Goal: Communication & Community: Answer question/provide support

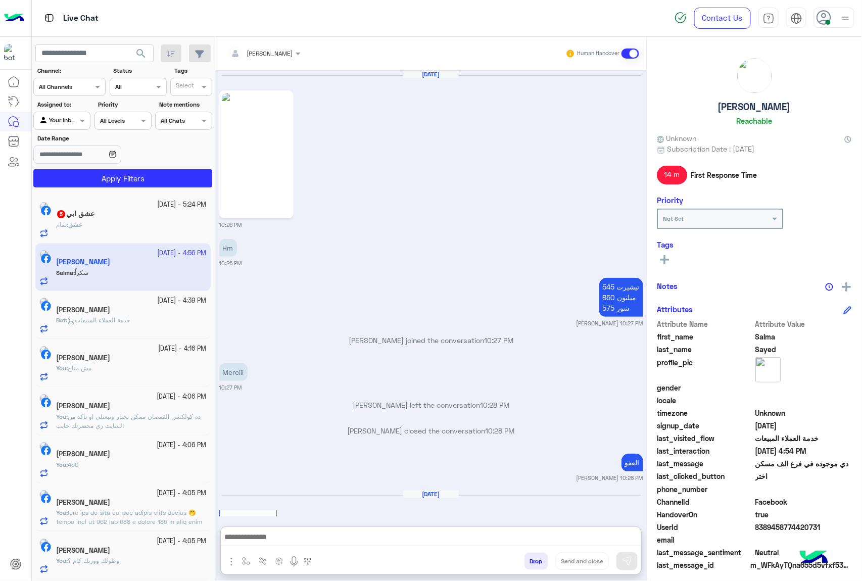
scroll to position [1557, 0]
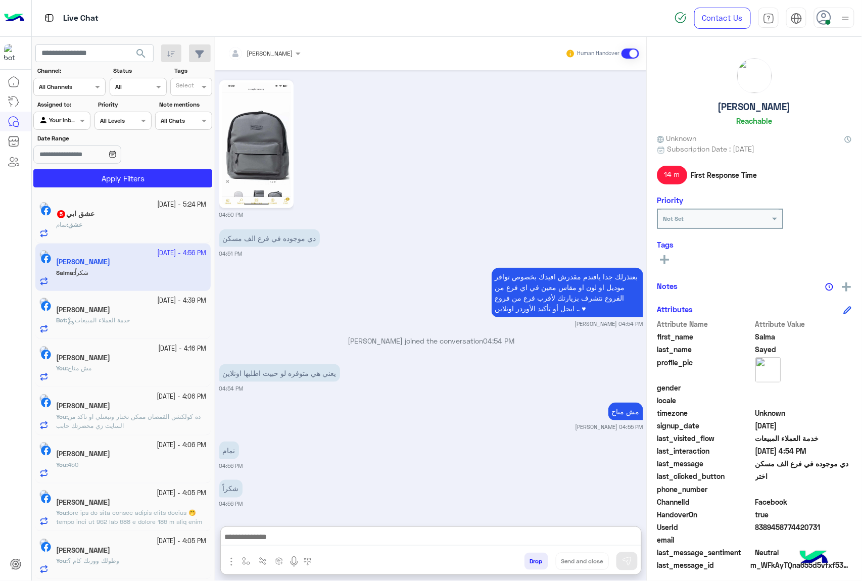
click at [95, 217] on h5 "عشق ابي 5" at bounding box center [75, 214] width 38 height 9
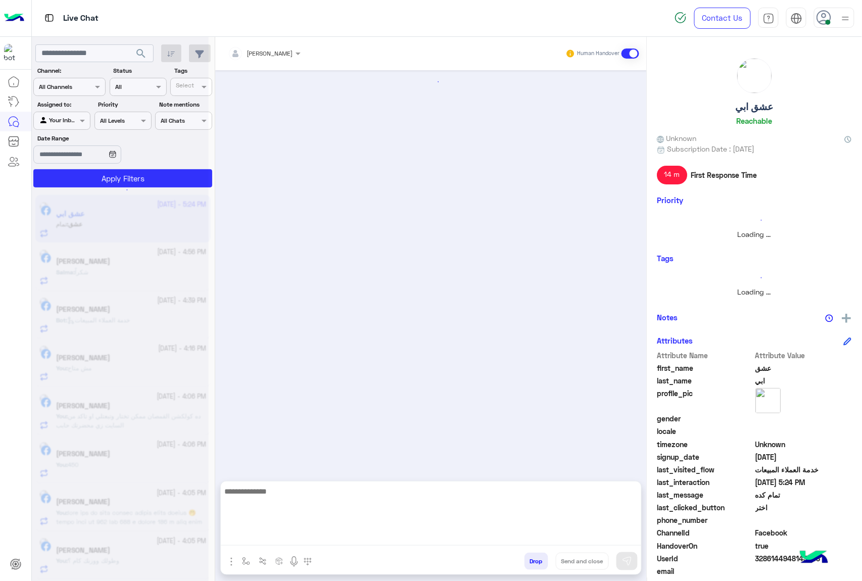
click at [273, 539] on textarea at bounding box center [431, 515] width 421 height 61
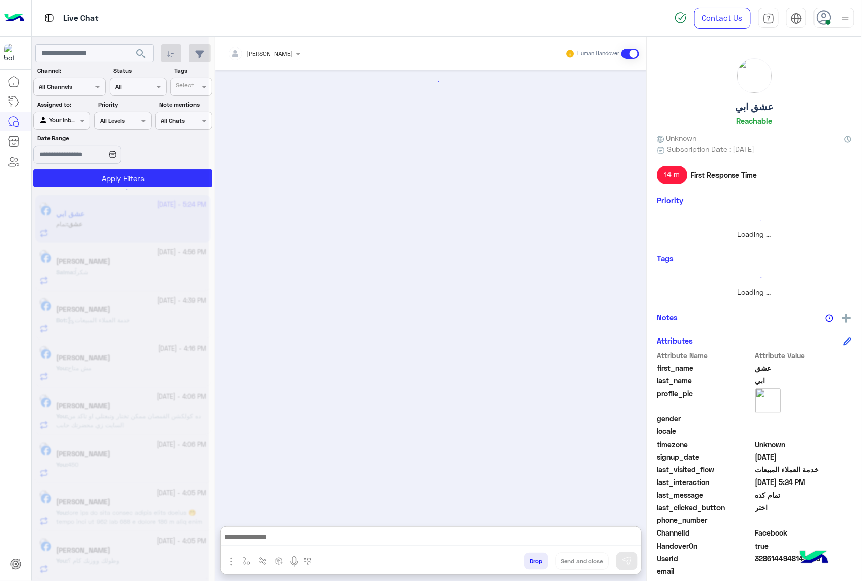
click at [526, 567] on button "Drop" at bounding box center [537, 561] width 24 height 17
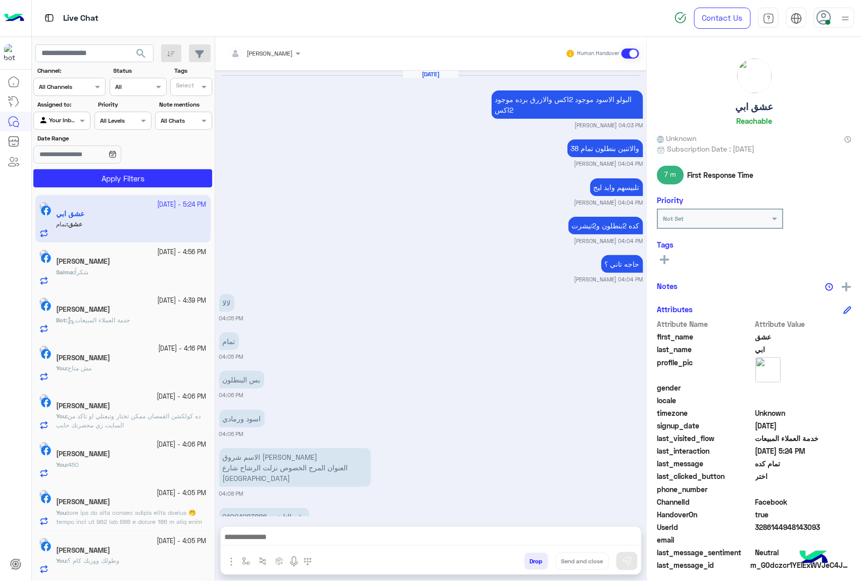
click at [526, 567] on button "Drop" at bounding box center [537, 561] width 24 height 17
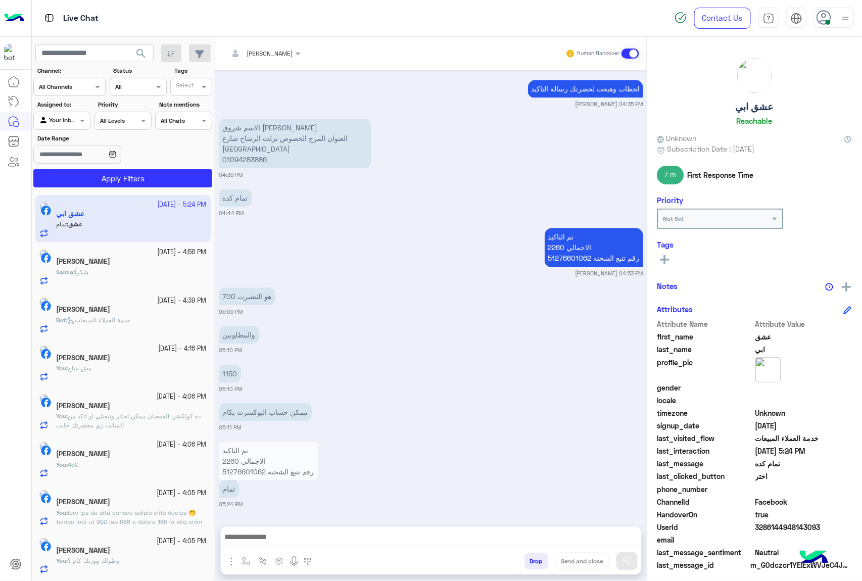
click at [526, 567] on div "[PERSON_NAME] Human Handover [DATE] البولو الاسود موجود 2اكس والازرق برده موجود…" at bounding box center [431, 311] width 432 height 549
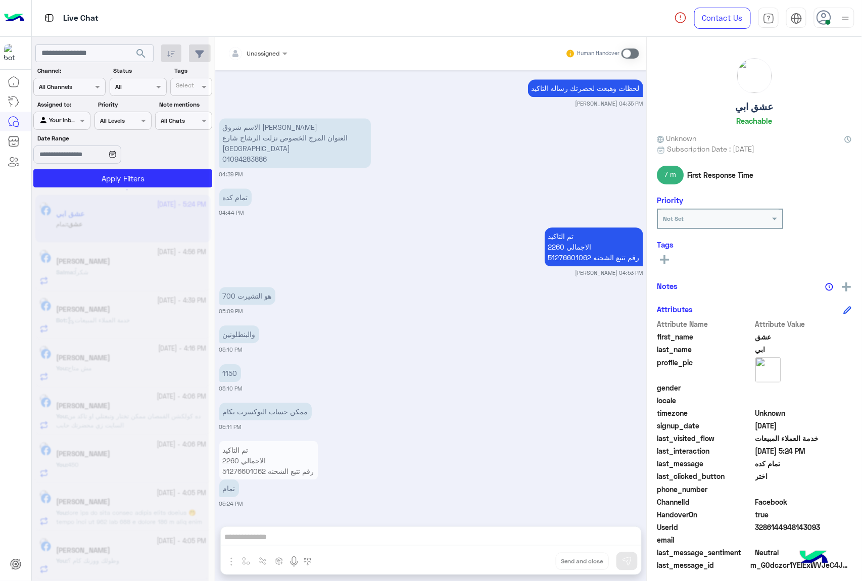
scroll to position [879, 0]
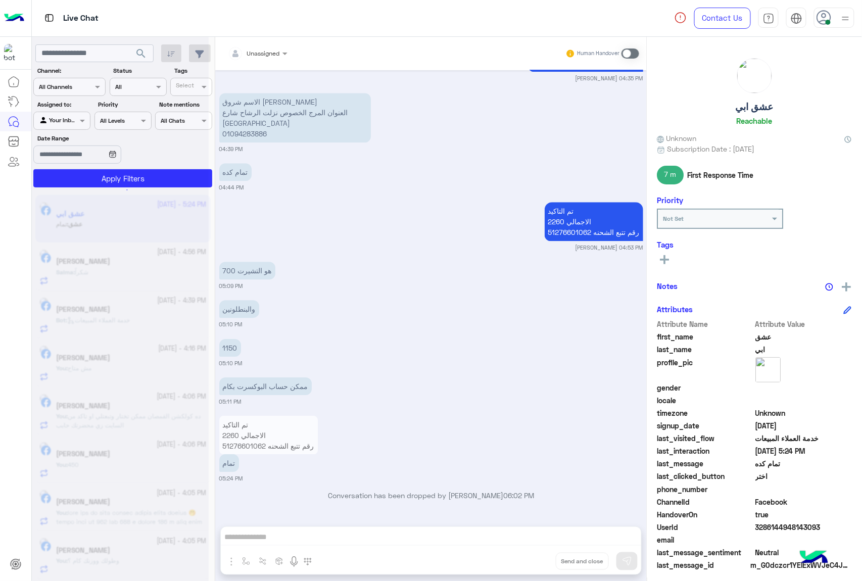
click at [526, 567] on div "Unassigned Human Handover [DATE] البولو الاسود موجود 2اكس والازرق برده موجود 2ا…" at bounding box center [431, 311] width 432 height 549
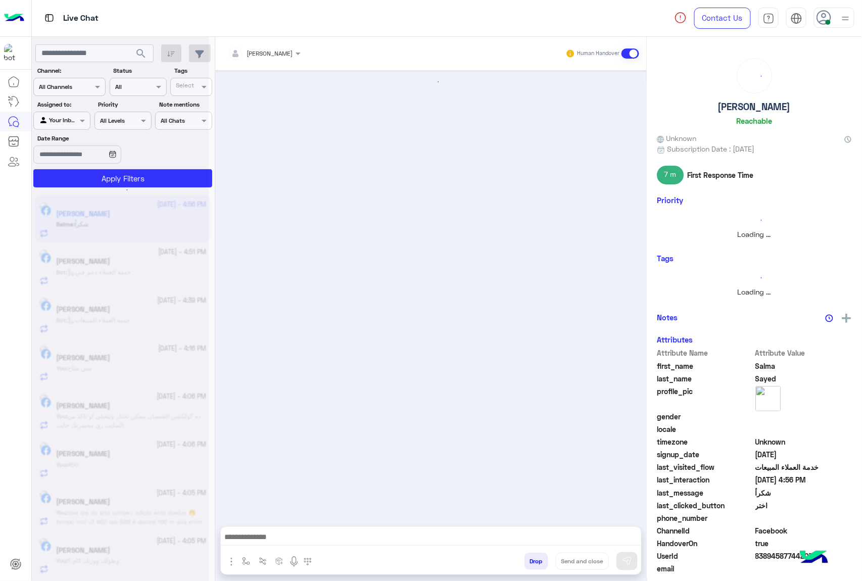
click at [526, 567] on button "Drop" at bounding box center [537, 561] width 24 height 17
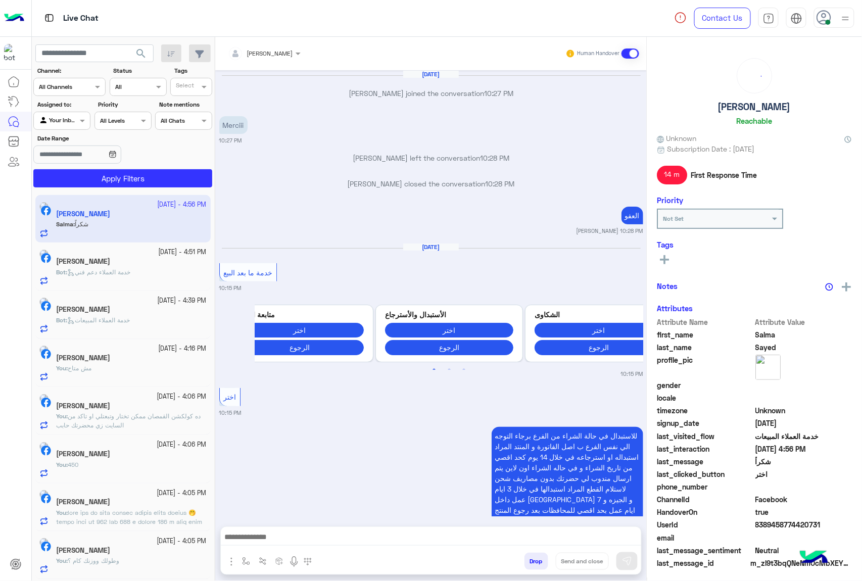
click at [526, 567] on button "Drop" at bounding box center [537, 561] width 24 height 17
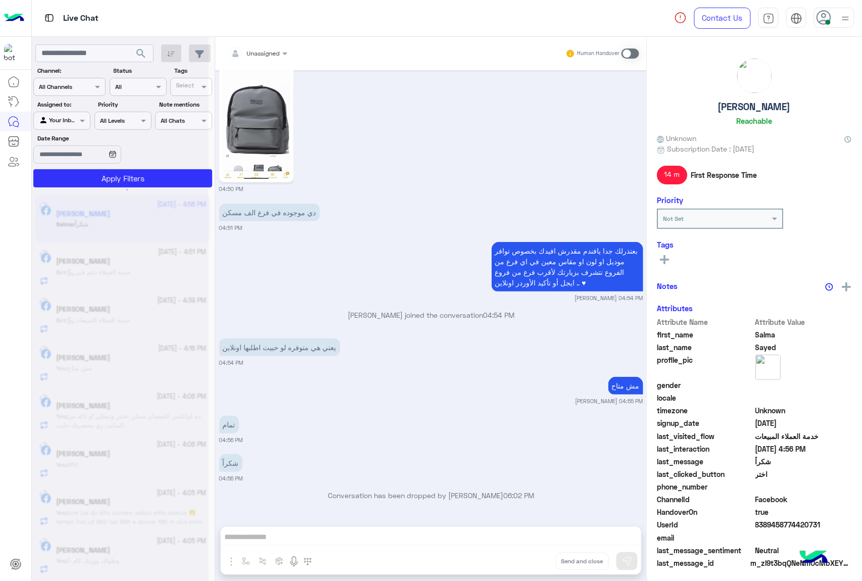
click at [526, 567] on div "Unassigned Human Handover [DATE] [PERSON_NAME] joined the conversation 10:27 PM…" at bounding box center [431, 311] width 432 height 549
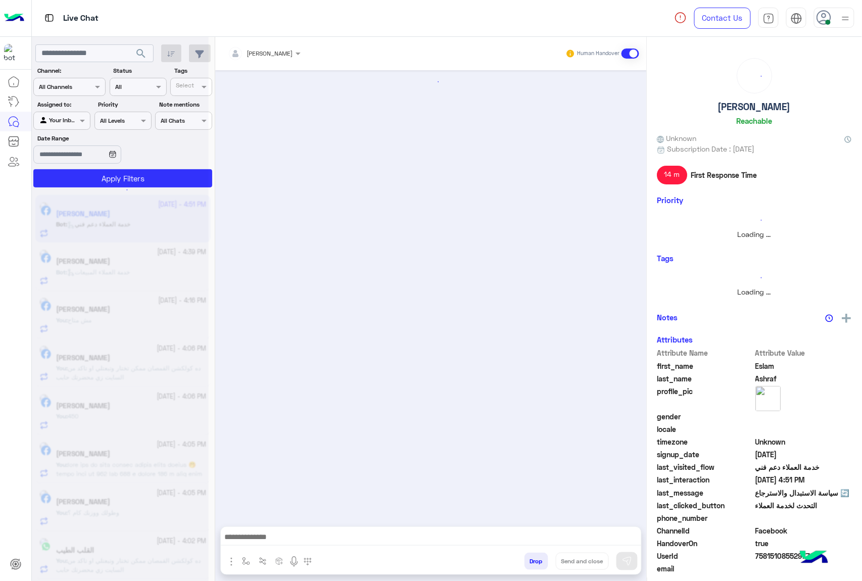
click at [526, 567] on button "Drop" at bounding box center [537, 561] width 24 height 17
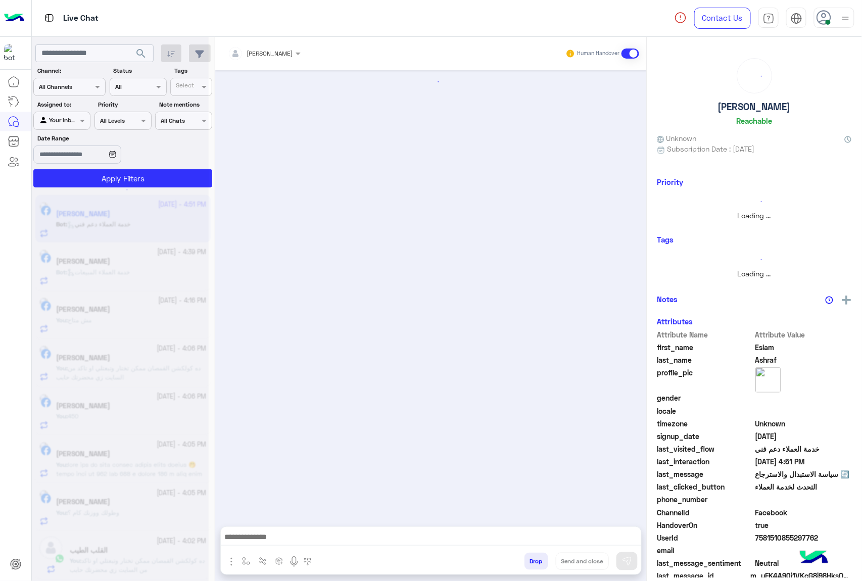
click at [526, 567] on div "[PERSON_NAME] Human Handover Drop Send and close" at bounding box center [431, 311] width 432 height 549
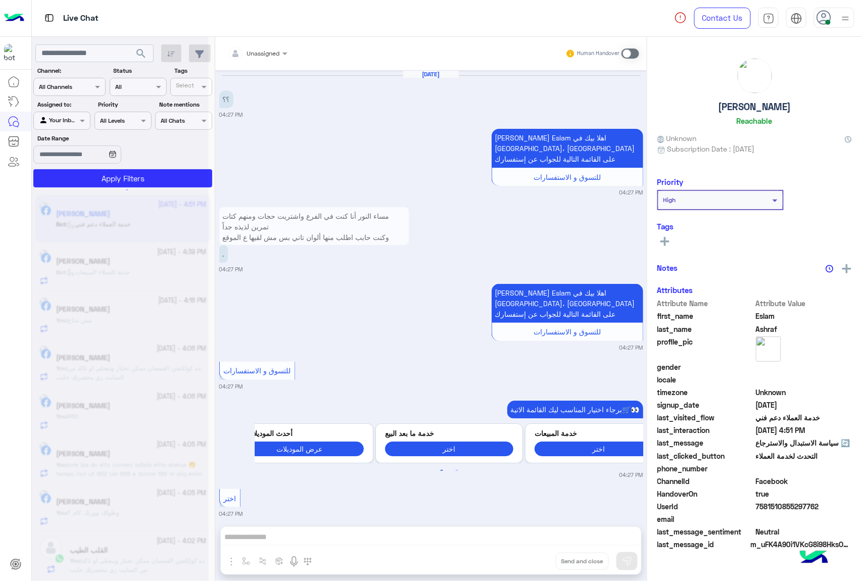
scroll to position [1688, 0]
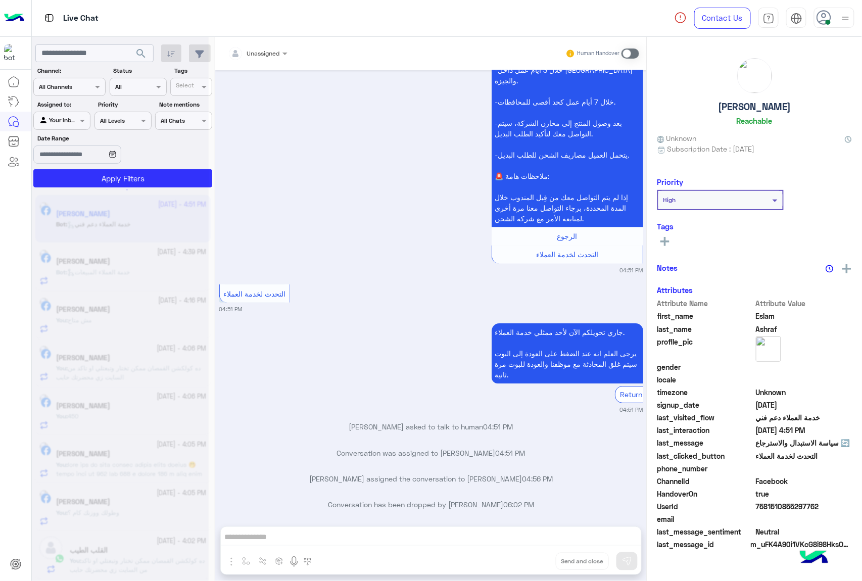
click at [526, 567] on div "Unassigned Human Handover [DATE] ؟؟ 04:27 PM عميلنا العزيز Eslam اهلا بيك في [G…" at bounding box center [431, 311] width 432 height 549
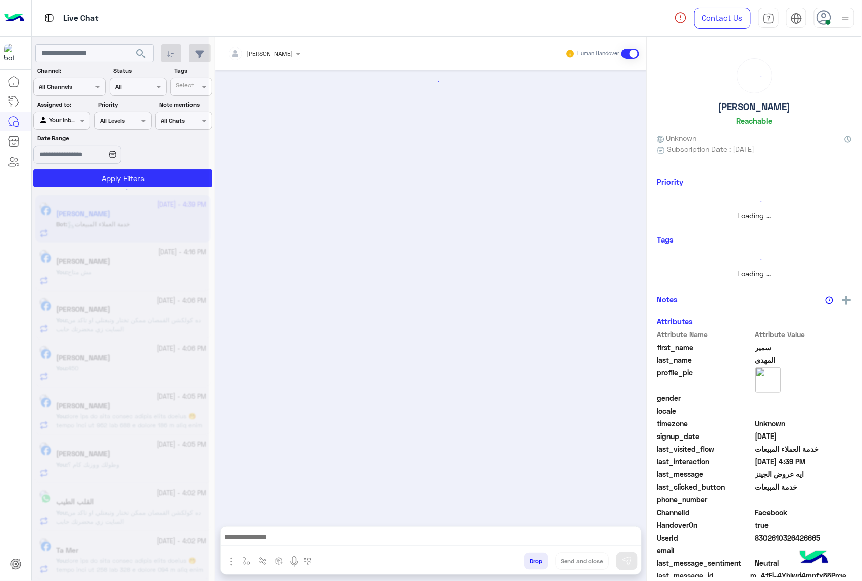
click at [526, 567] on button "Drop" at bounding box center [537, 561] width 24 height 17
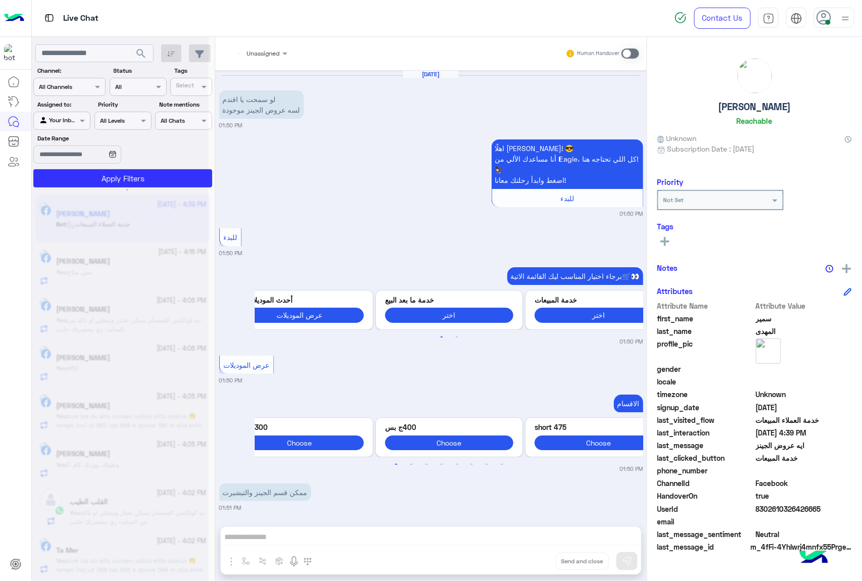
click at [526, 567] on div "Unassigned Human Handover [DATE] لو سمحت يا افندم لسه عروض الجينز موجودة 01:50 …" at bounding box center [431, 311] width 432 height 549
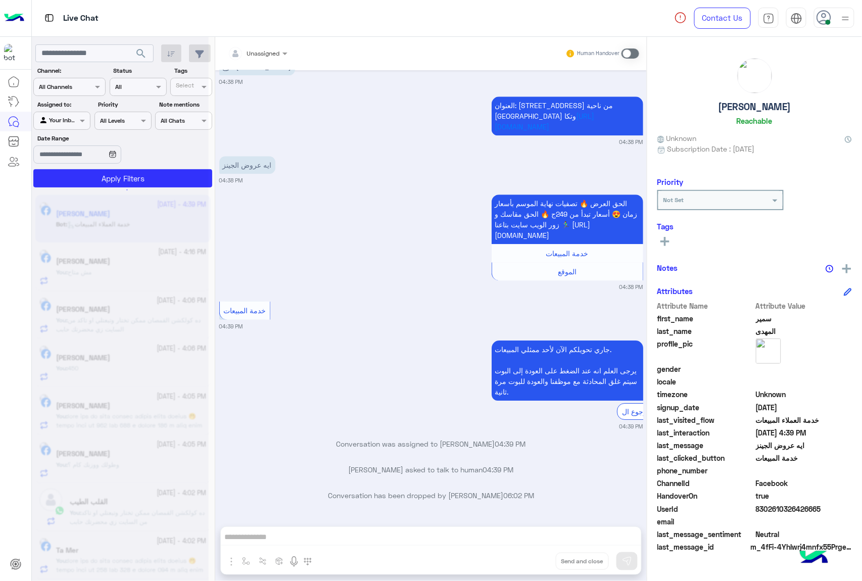
click at [0, 0] on button "Drop" at bounding box center [0, 0] width 0 height 0
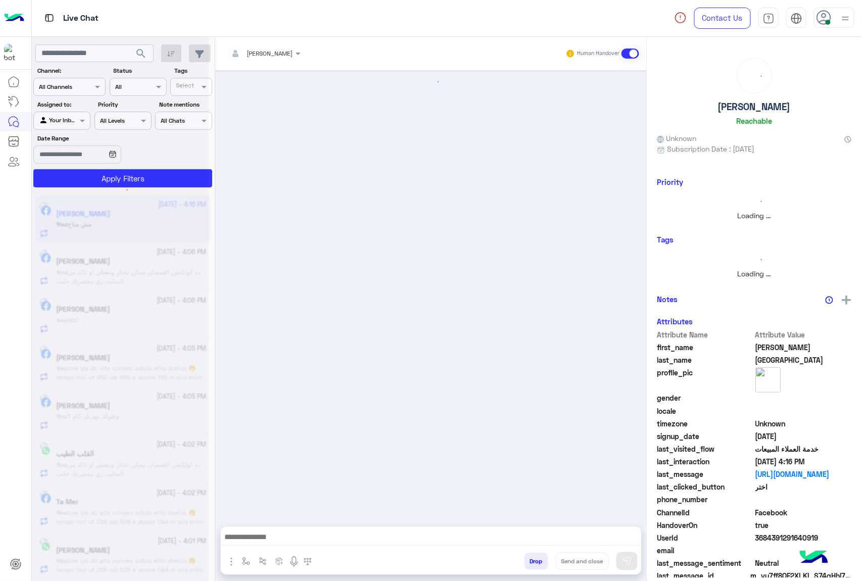
click at [526, 567] on button "Drop" at bounding box center [537, 561] width 24 height 17
click at [526, 567] on div "[PERSON_NAME] Human Handover Drop Send and close" at bounding box center [431, 311] width 432 height 549
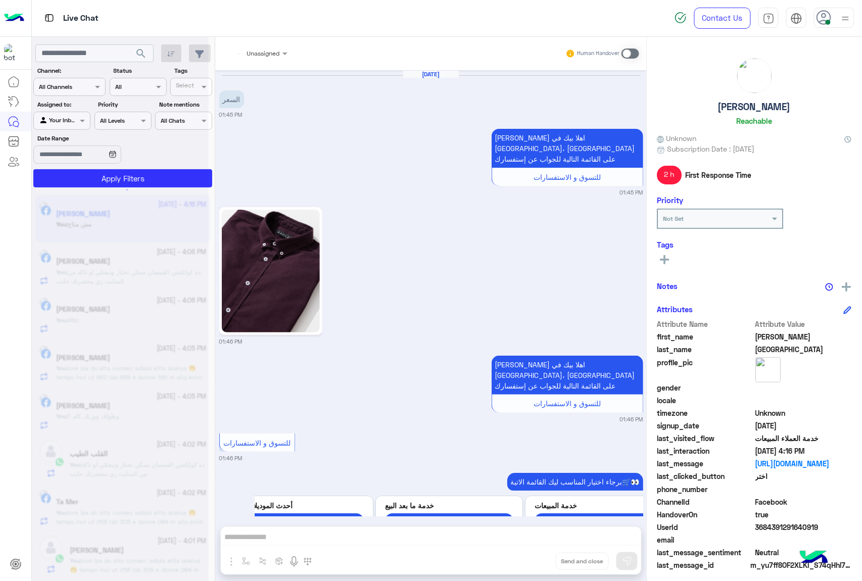
scroll to position [1122, 0]
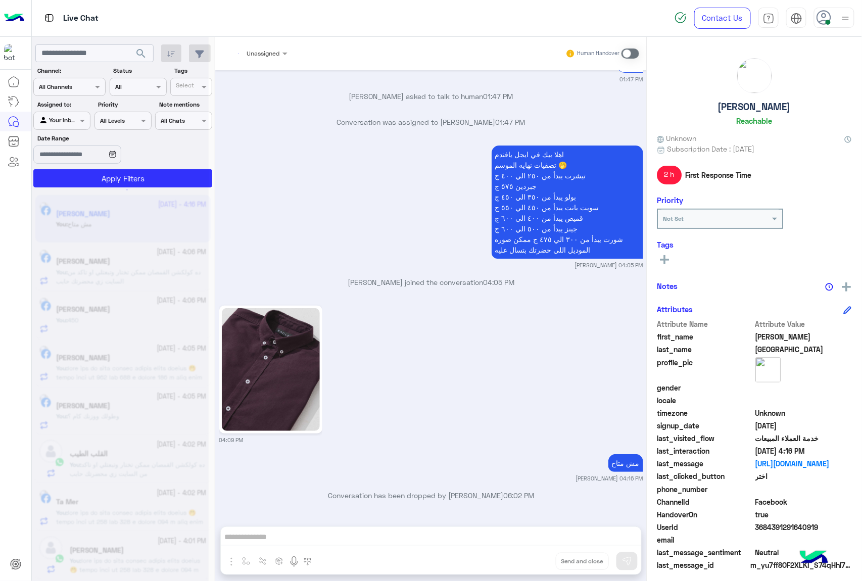
click at [526, 567] on div "Unassigned Human Handover [DATE] السعر 01:45 PM [PERSON_NAME] اهلا بيك في [GEOG…" at bounding box center [431, 311] width 432 height 549
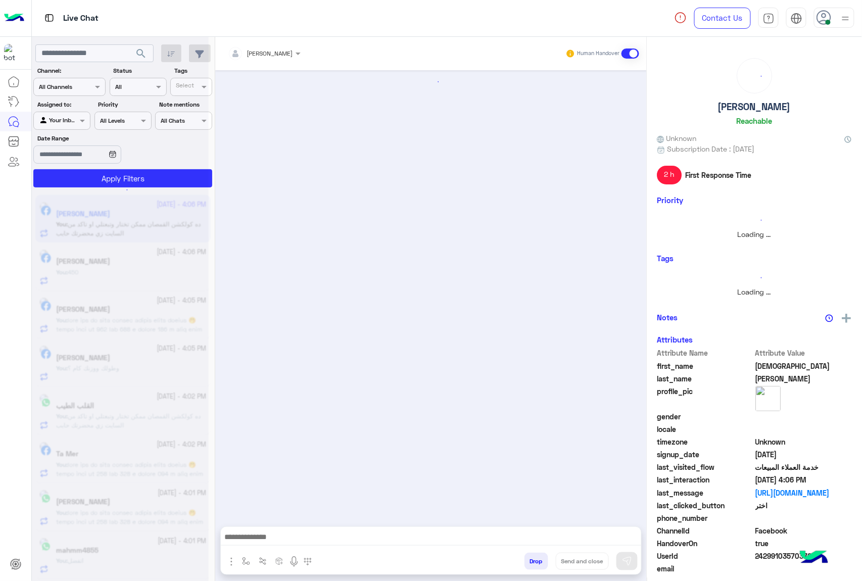
click at [526, 567] on button "Drop" at bounding box center [537, 561] width 24 height 17
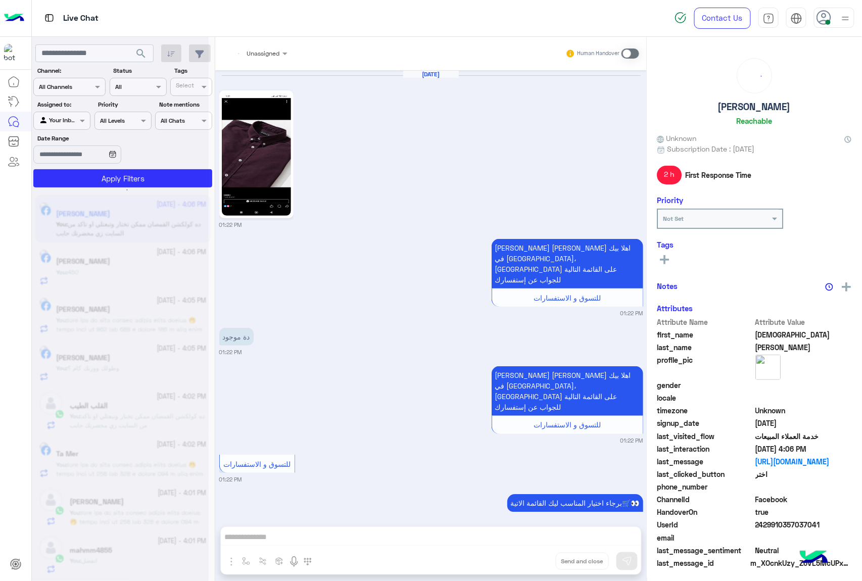
click at [526, 567] on div "Unassigned Human Handover [DATE] 01:22 PM [PERSON_NAME] [PERSON_NAME] اهلا بيك …" at bounding box center [431, 311] width 432 height 549
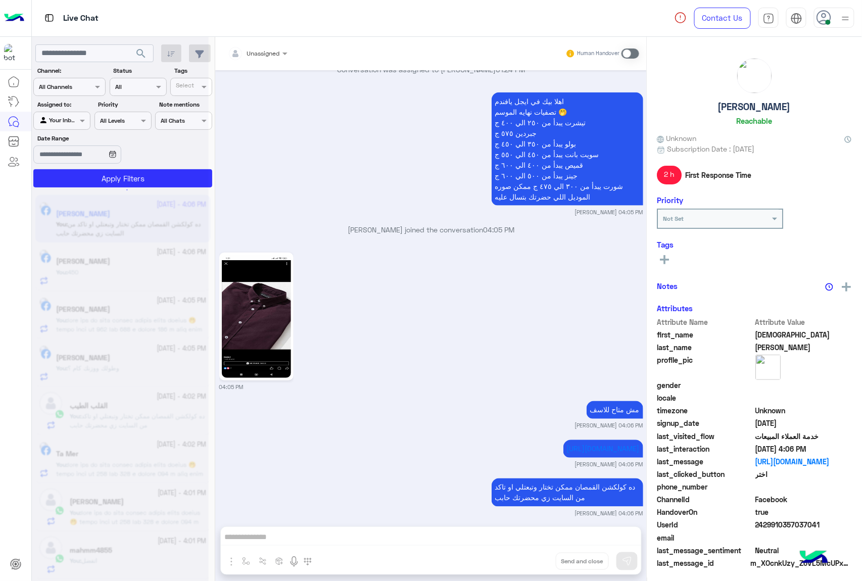
click at [526, 567] on div "Unassigned Human Handover [DATE] 01:22 PM [PERSON_NAME] [PERSON_NAME] اهلا بيك …" at bounding box center [431, 311] width 432 height 549
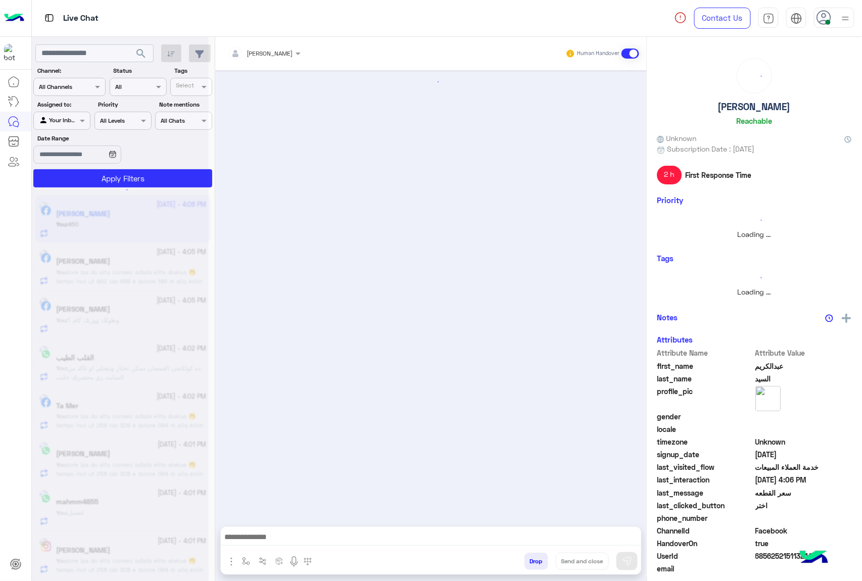
click at [526, 567] on button "Drop" at bounding box center [537, 561] width 24 height 17
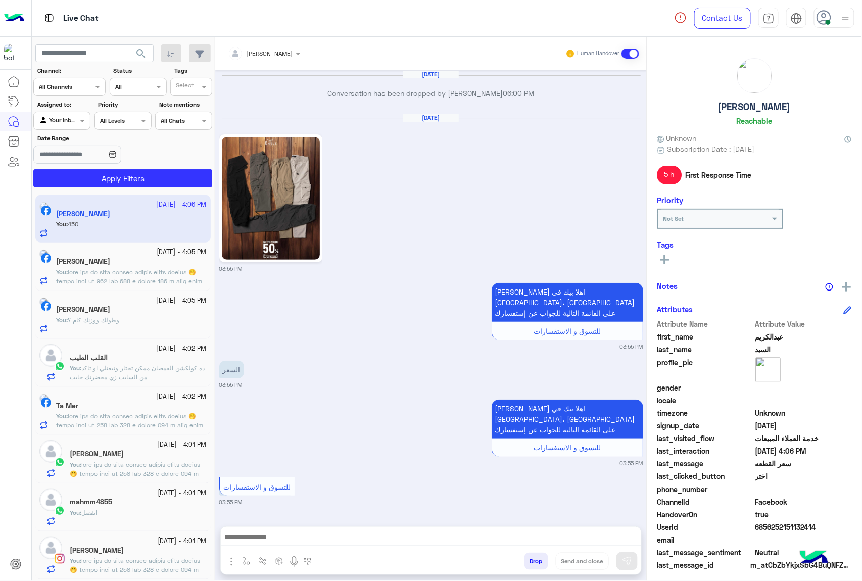
click at [526, 567] on button "Drop" at bounding box center [537, 561] width 24 height 17
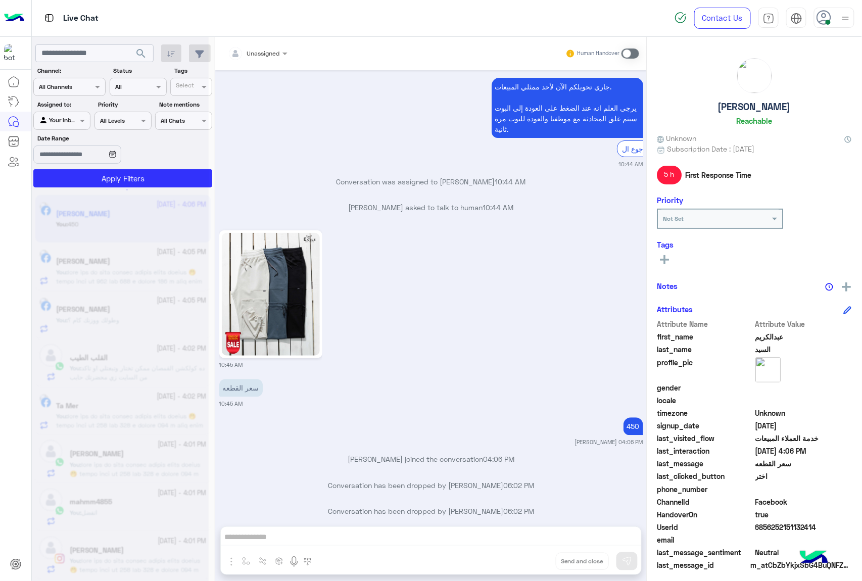
click at [526, 567] on div "Unassigned Human Handover [DATE] Conversation has been dropped by [PERSON_NAME]…" at bounding box center [431, 311] width 432 height 549
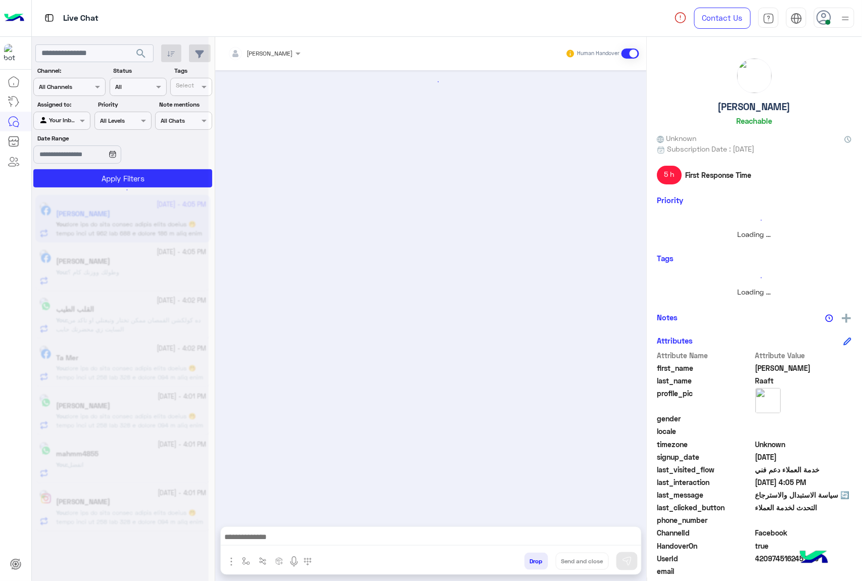
click at [526, 567] on button "Drop" at bounding box center [537, 561] width 24 height 17
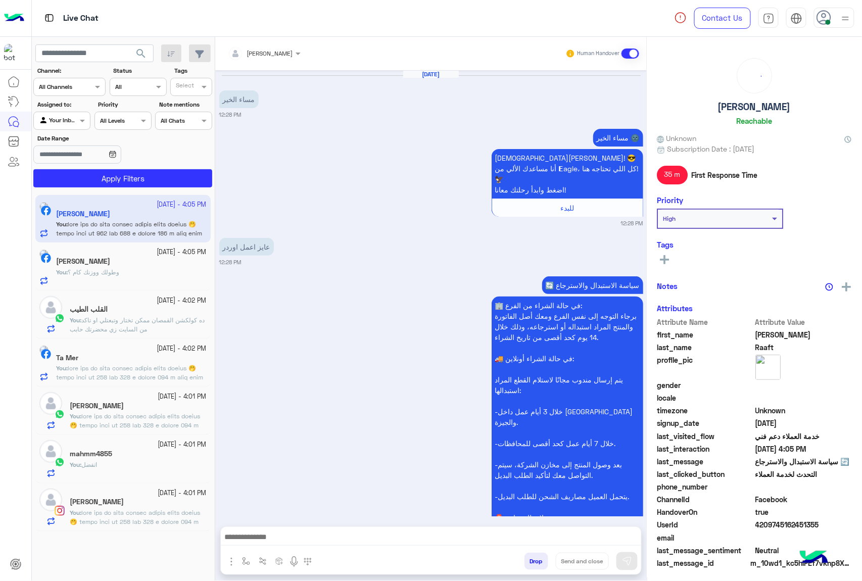
click at [526, 567] on button "Drop" at bounding box center [537, 561] width 24 height 17
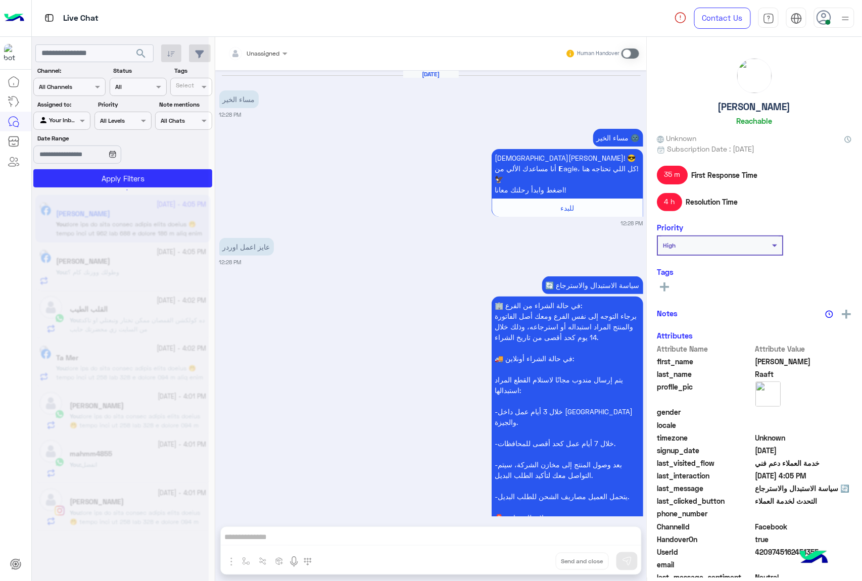
scroll to position [569, 0]
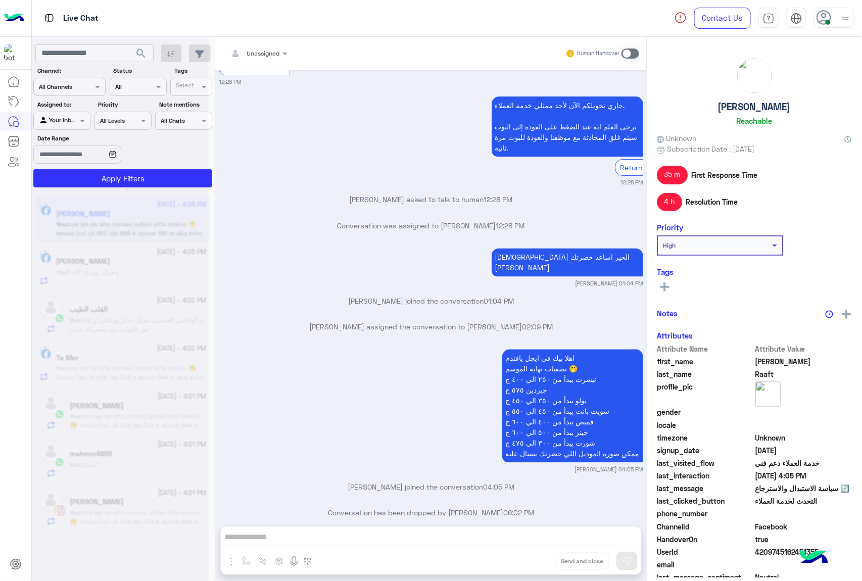
click at [526, 567] on div "Unassigned Human Handover [DATE] مساء الخير 12:28 PM مساء الخير 🌚 اهلًا [PERSON…" at bounding box center [431, 311] width 432 height 549
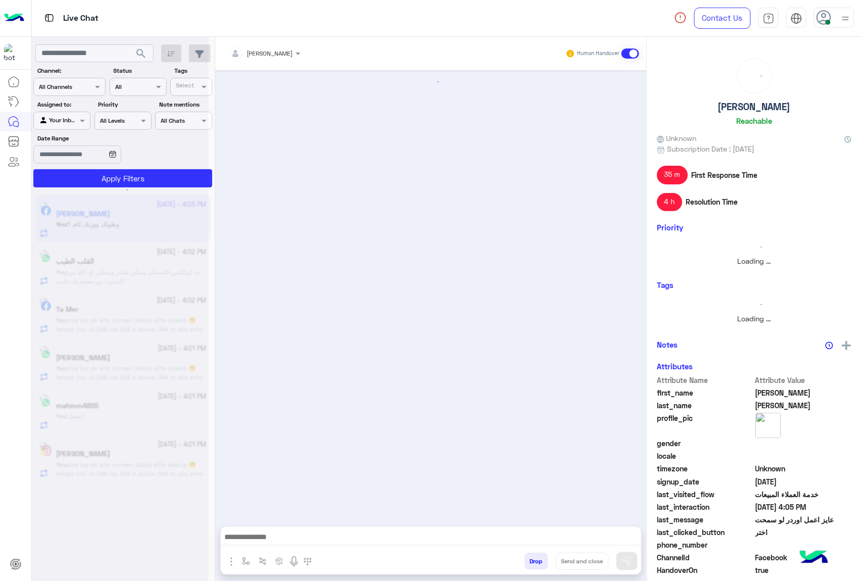
click at [526, 567] on button "Drop" at bounding box center [537, 561] width 24 height 17
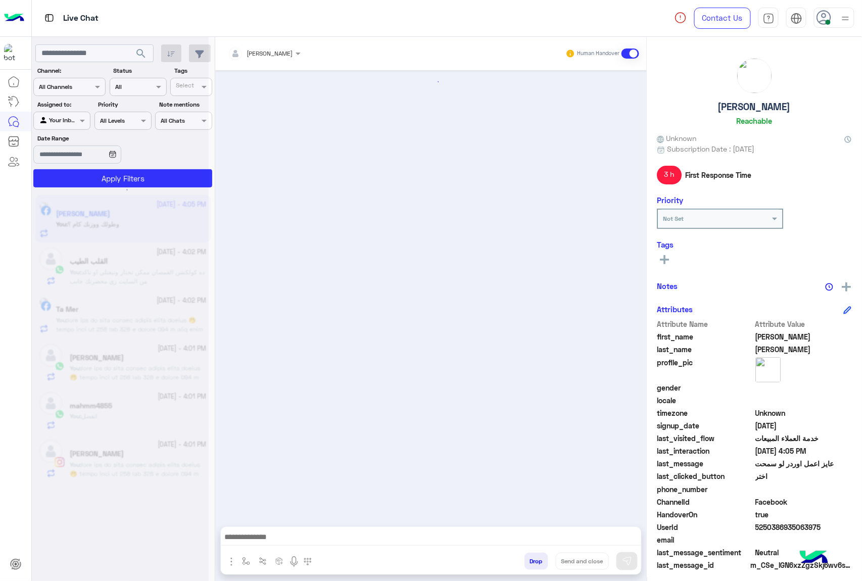
click at [526, 567] on button "Drop" at bounding box center [537, 561] width 24 height 17
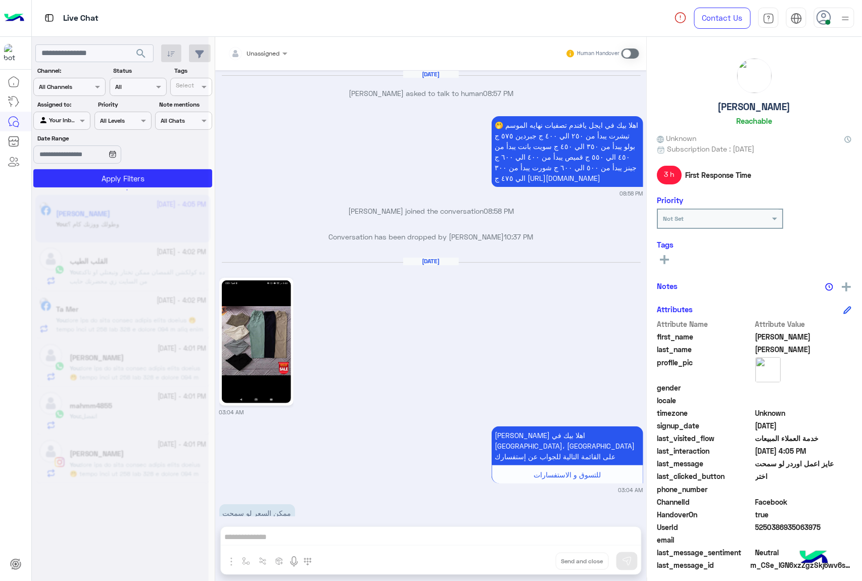
scroll to position [1623, 0]
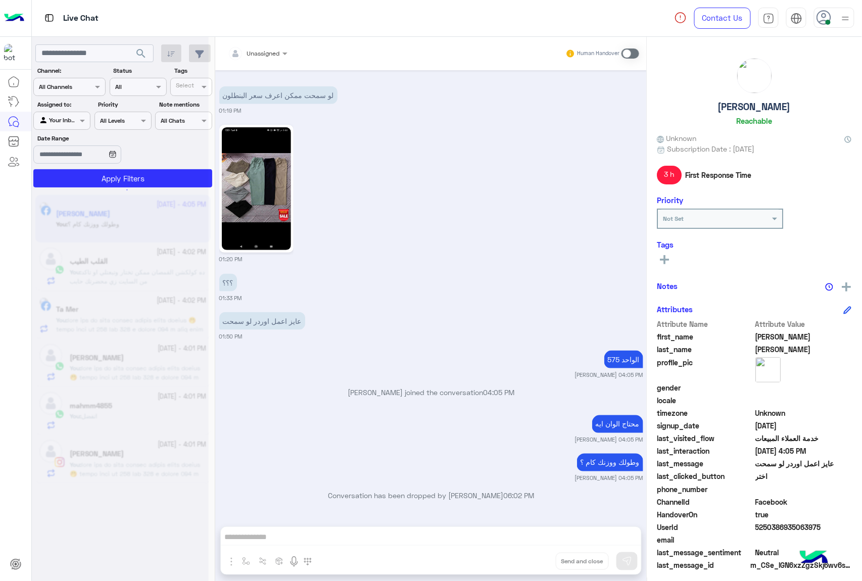
click at [526, 567] on div "Unassigned Human Handover [DATE] [PERSON_NAME] asked to talk to human 08:57 PM …" at bounding box center [431, 311] width 432 height 549
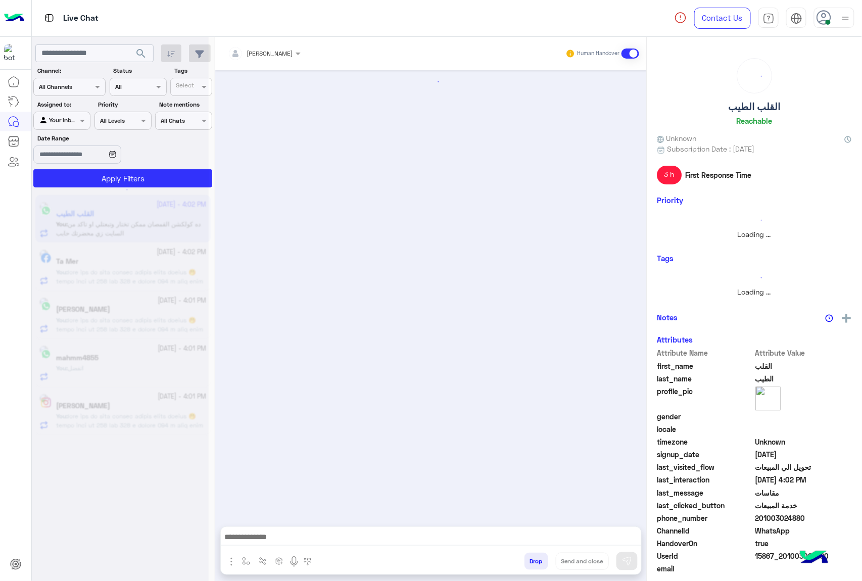
click at [526, 567] on button "Drop" at bounding box center [537, 561] width 24 height 17
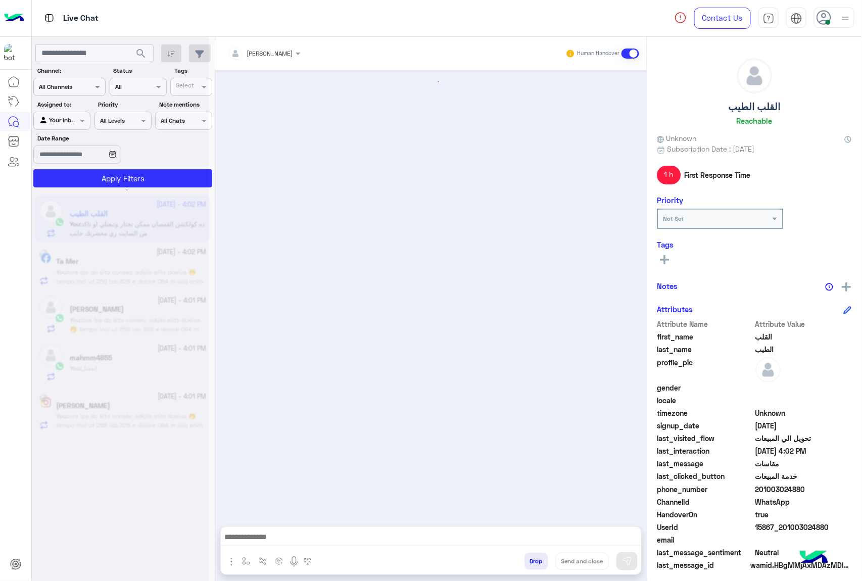
click at [526, 567] on div "[PERSON_NAME] Human Handover Drop Send and close" at bounding box center [431, 311] width 432 height 549
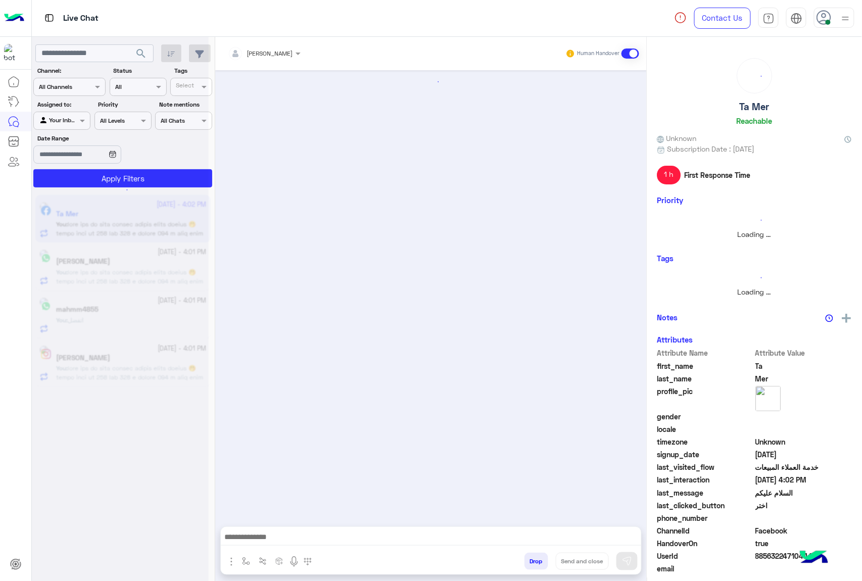
click at [526, 567] on button "Drop" at bounding box center [537, 561] width 24 height 17
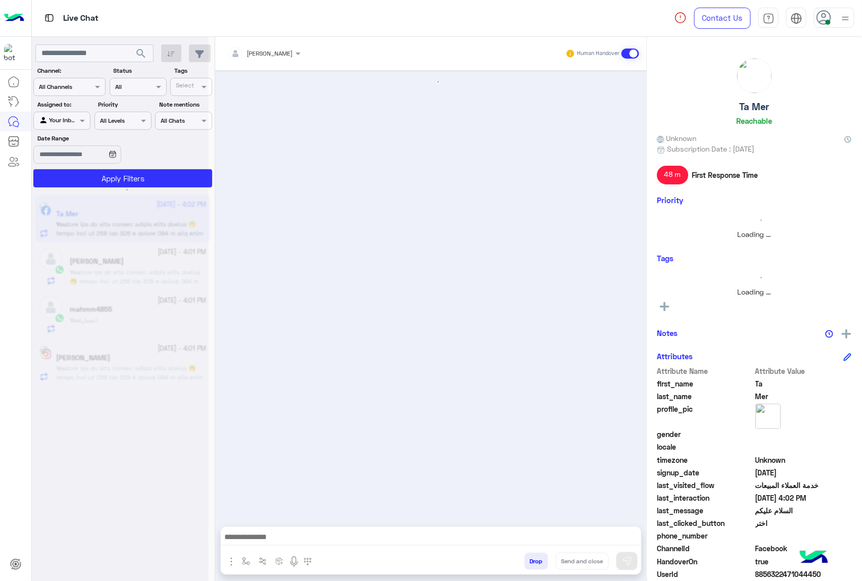
click at [526, 567] on div "[PERSON_NAME] Human Handover Drop Send and close" at bounding box center [431, 311] width 432 height 549
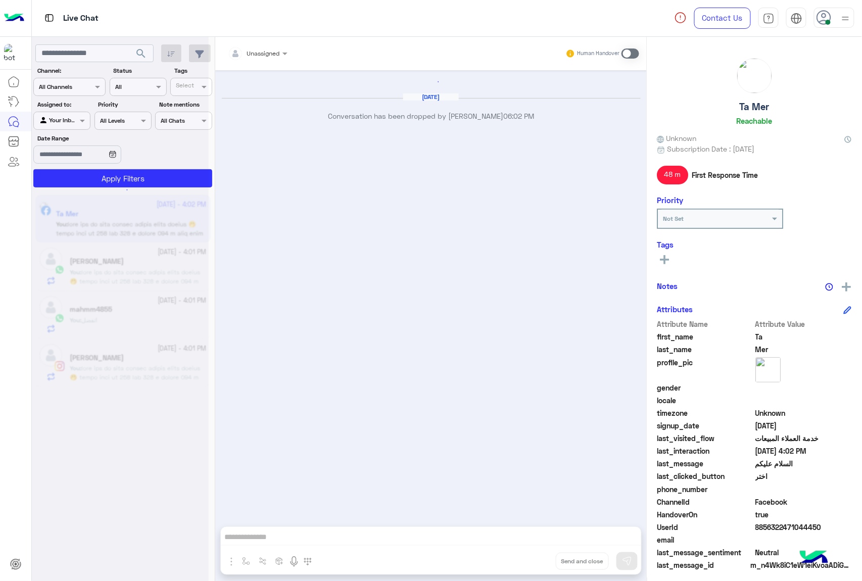
click at [526, 567] on div "Unassigned Human Handover [DATE] Conversation has been dropped by [PERSON_NAME]…" at bounding box center [431, 311] width 432 height 549
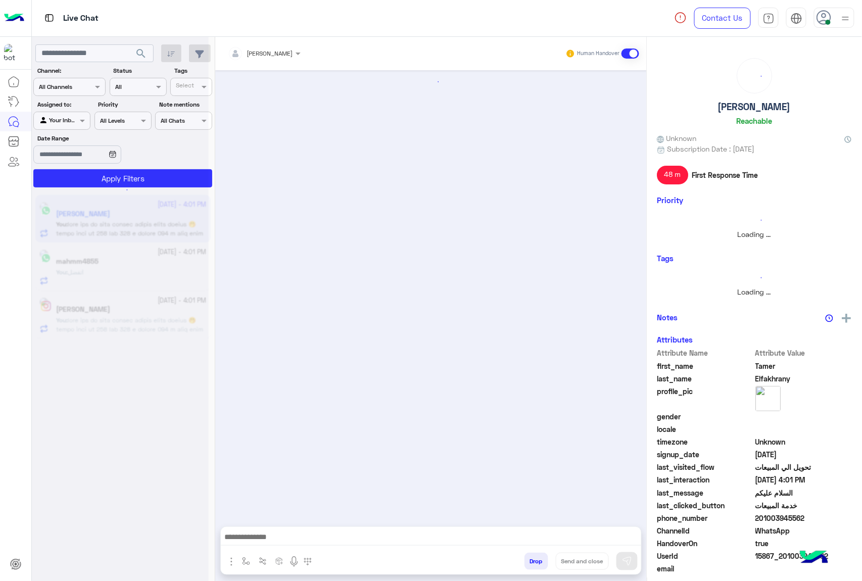
click at [526, 567] on button "Drop" at bounding box center [537, 561] width 24 height 17
click at [526, 567] on div "[PERSON_NAME] Human Handover Drop Send and close" at bounding box center [431, 311] width 432 height 549
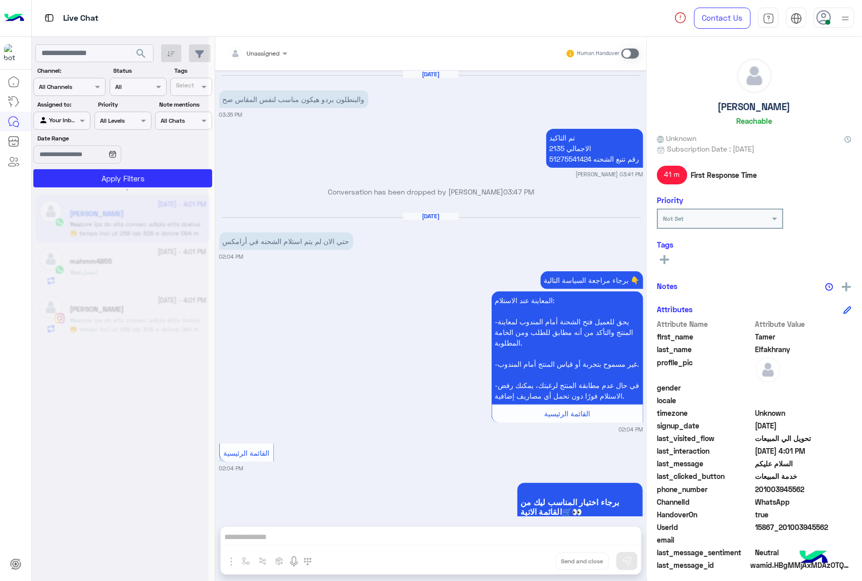
scroll to position [1236, 0]
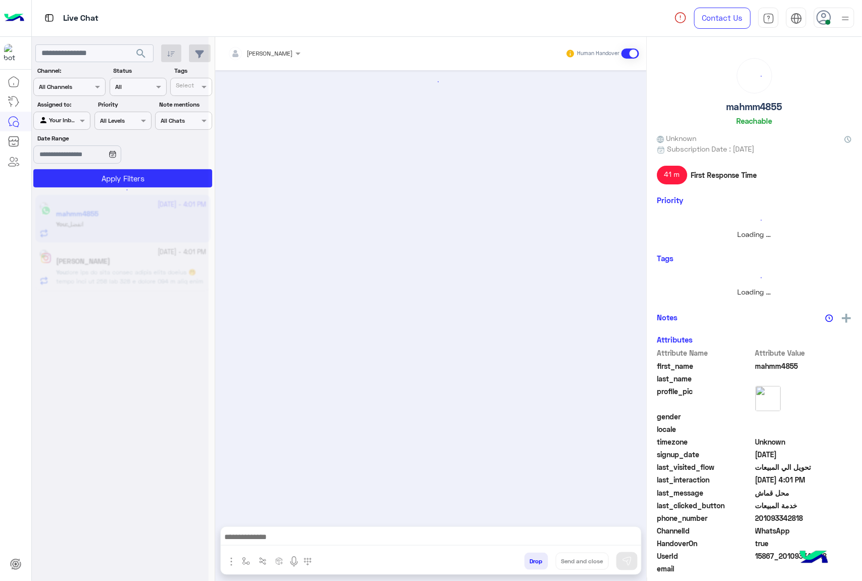
click at [526, 567] on button "Drop" at bounding box center [537, 561] width 24 height 17
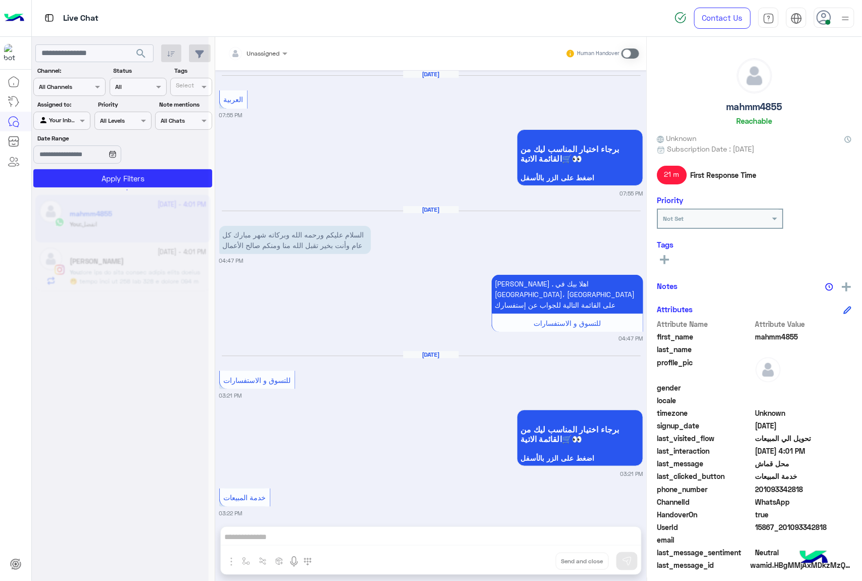
scroll to position [1238, 0]
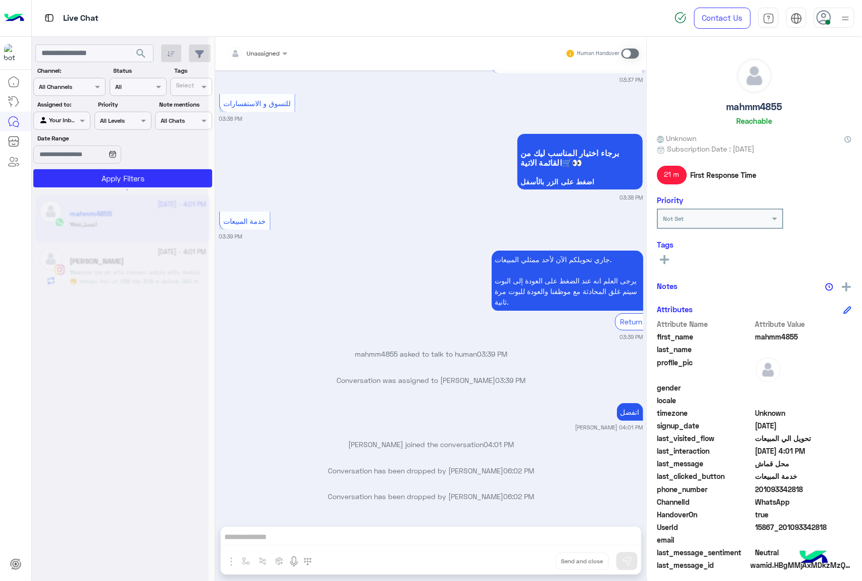
click at [526, 567] on div "Unassigned Human Handover [DATE] العربية 07:55 PM برجاء اختيار المناسب ليك من ا…" at bounding box center [431, 311] width 432 height 549
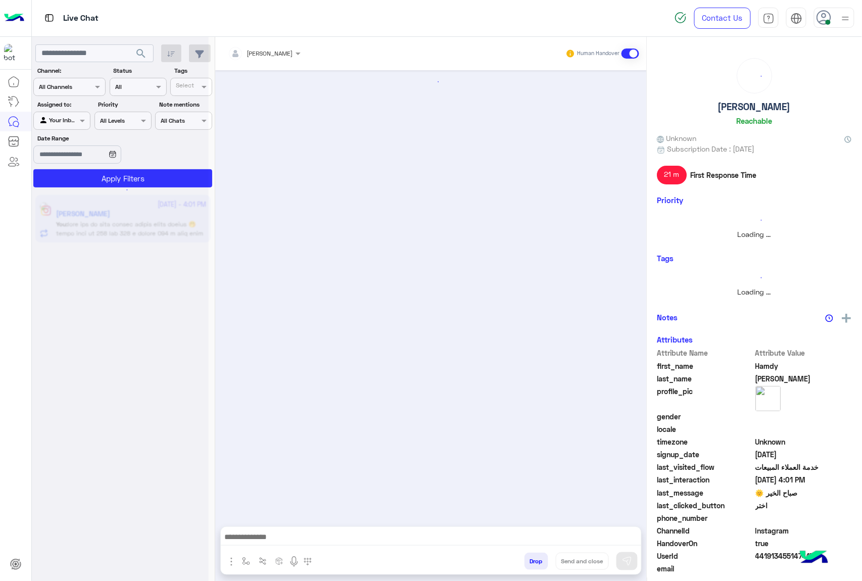
click at [526, 567] on button "Drop" at bounding box center [537, 561] width 24 height 17
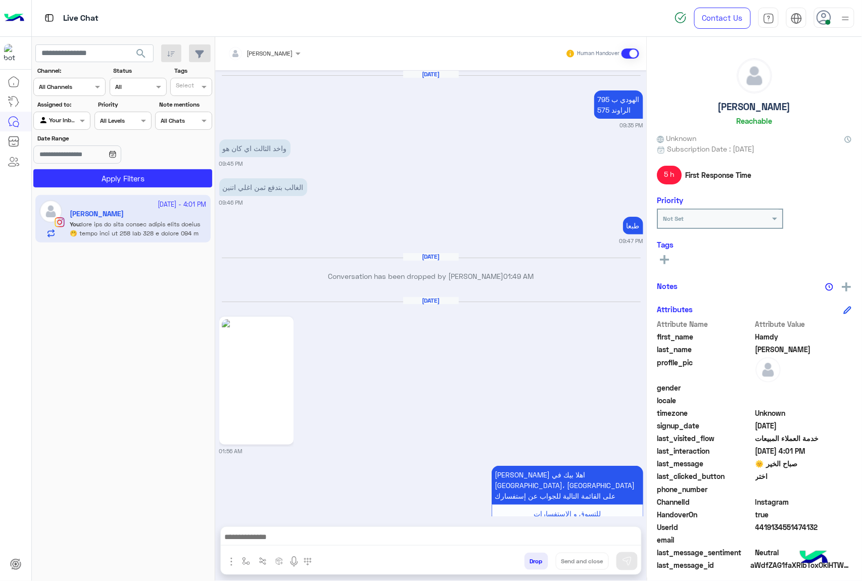
scroll to position [1394, 0]
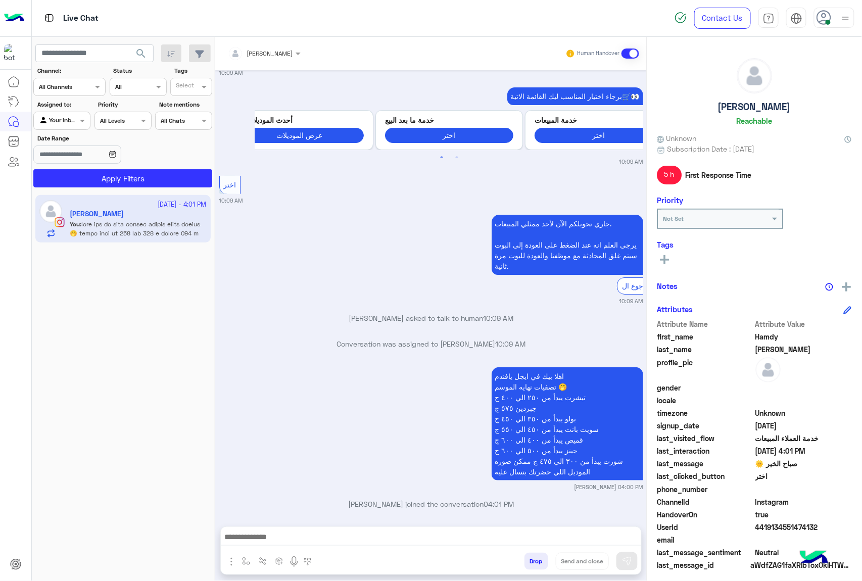
click at [526, 567] on button "Drop" at bounding box center [537, 561] width 24 height 17
click at [526, 567] on div "[PERSON_NAME] Human Handover [DATE] الهودي ب 795 الراوند 575 09:35 PM واخد الثا…" at bounding box center [431, 311] width 432 height 549
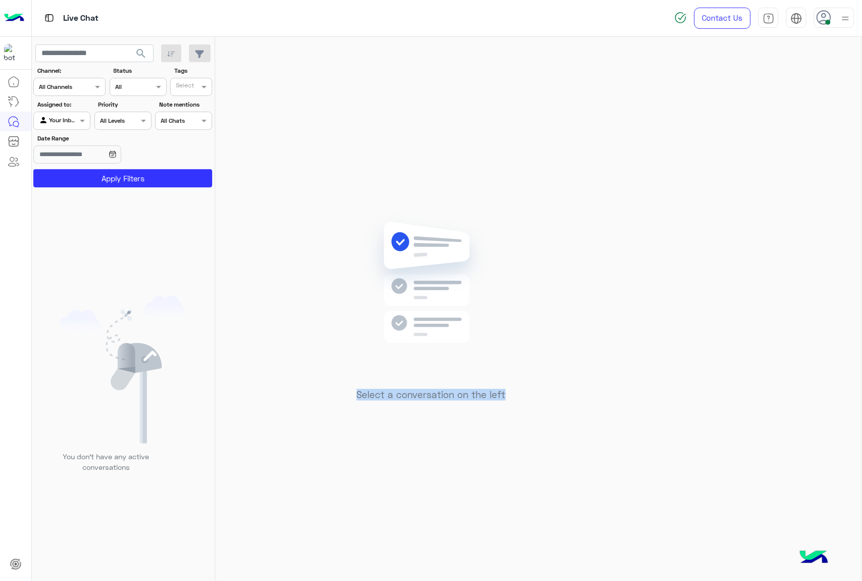
click at [526, 567] on div "Select a conversation on the left" at bounding box center [431, 311] width 432 height 549
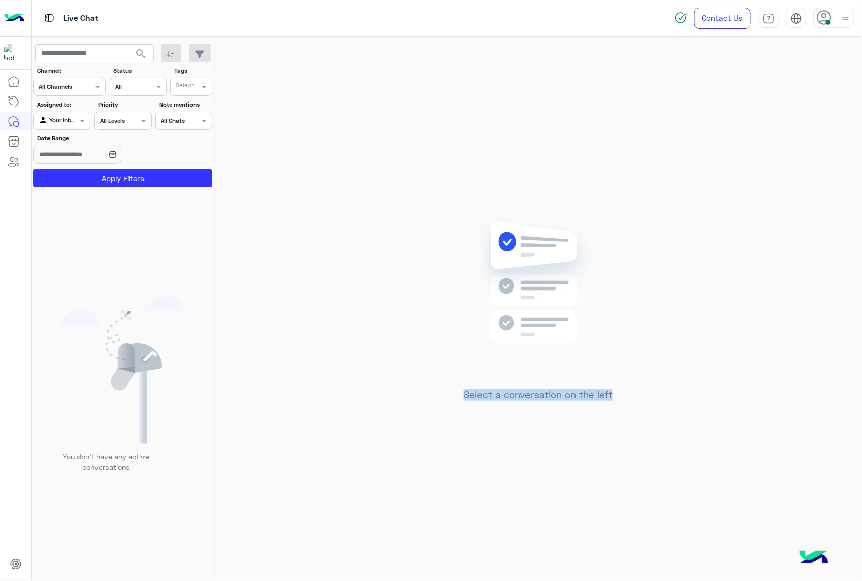
click at [526, 567] on div "Select a conversation on the left" at bounding box center [538, 311] width 647 height 549
click at [821, 19] on icon at bounding box center [824, 17] width 15 height 15
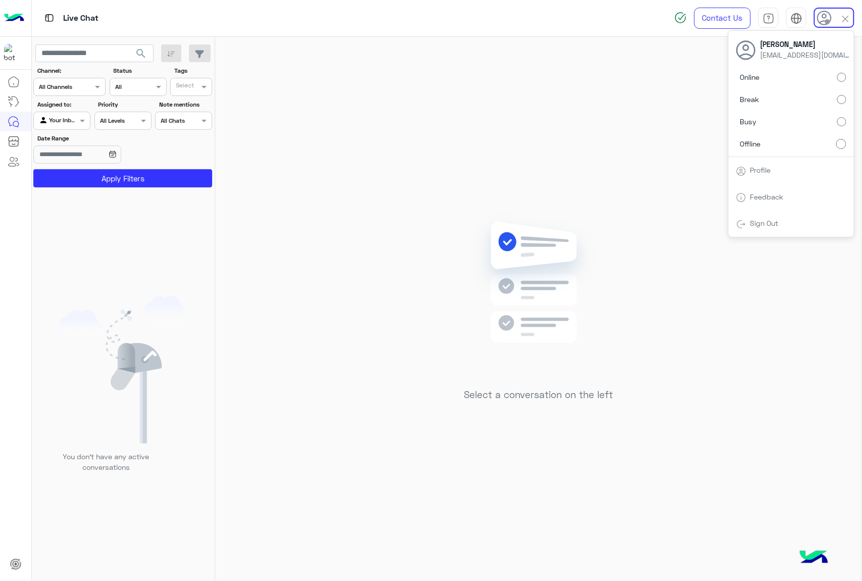
click at [390, 308] on div "Select a conversation on the left" at bounding box center [538, 311] width 647 height 549
